Goal: Find contact information: Find contact information

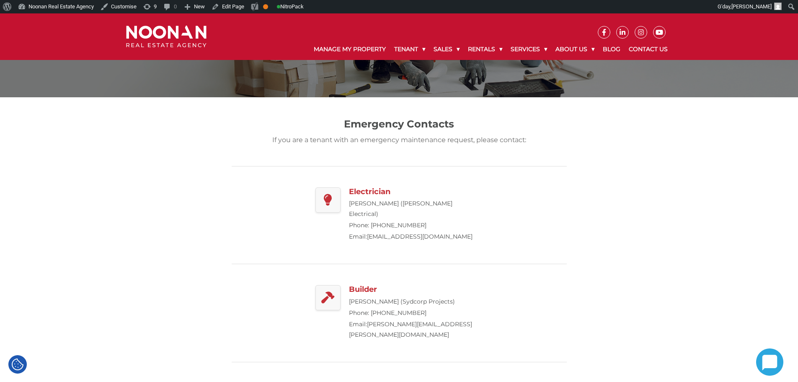
scroll to position [84, 0]
click at [487, 140] on p "If you are a tenant with an emergency maintenance request, please contact:" at bounding box center [399, 139] width 293 height 10
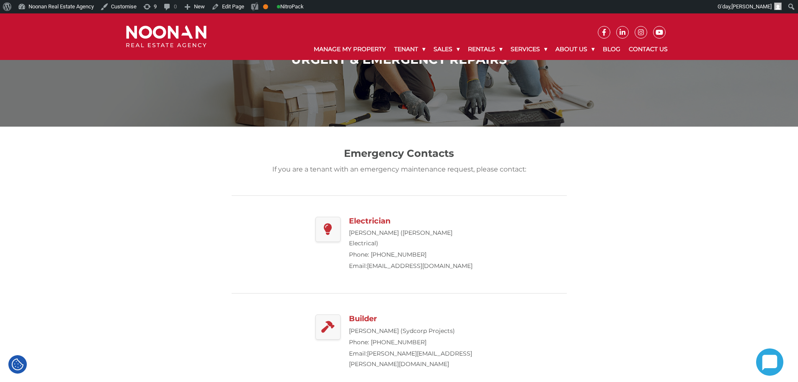
scroll to position [126, 0]
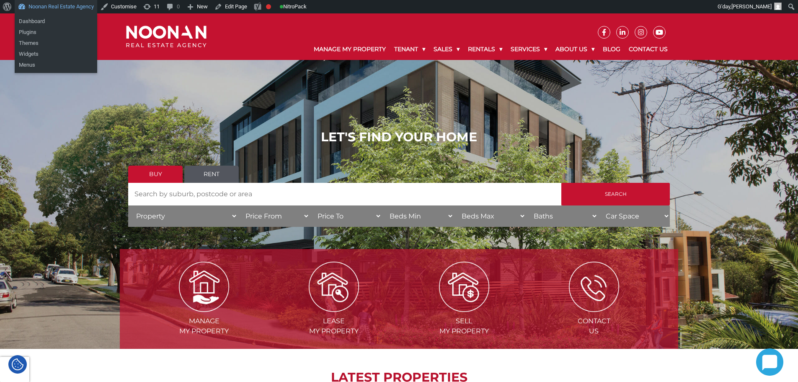
click at [54, 6] on link "Noonan Real Estate Agency" at bounding box center [56, 6] width 83 height 13
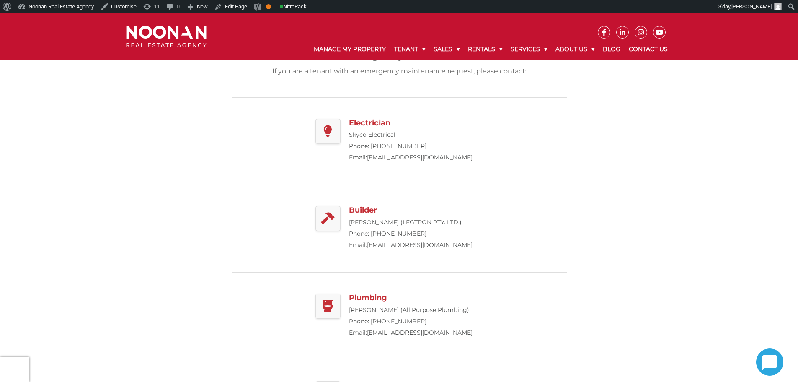
scroll to position [168, 0]
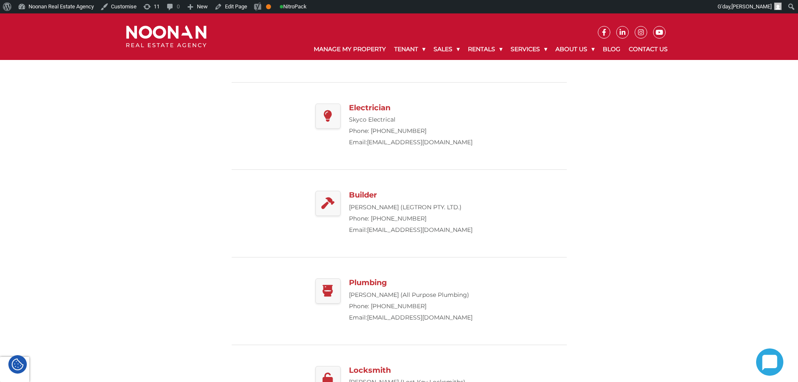
click at [706, 150] on section "Emergency Contacts If you are a tenant with an emergency maintenance request, p…" at bounding box center [399, 313] width 798 height 600
click at [675, 187] on section "Emergency Contacts If you are a tenant with an emergency maintenance request, p…" at bounding box center [399, 313] width 798 height 600
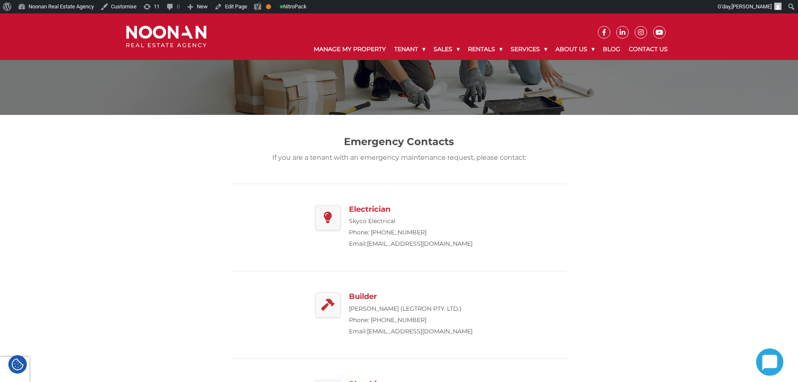
scroll to position [42, 0]
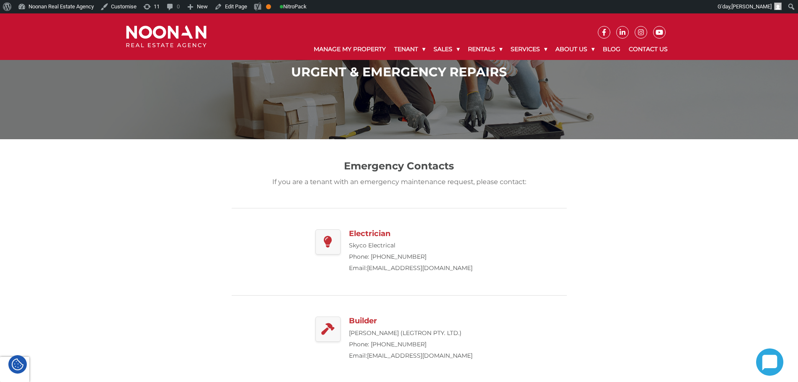
click at [290, 240] on div "Electrician Skyco Electrical Phone: [PHONE_NUMBER] Email: [EMAIL_ADDRESS][DOMAI…" at bounding box center [399, 252] width 335 height 88
